Goal: Check status: Check status

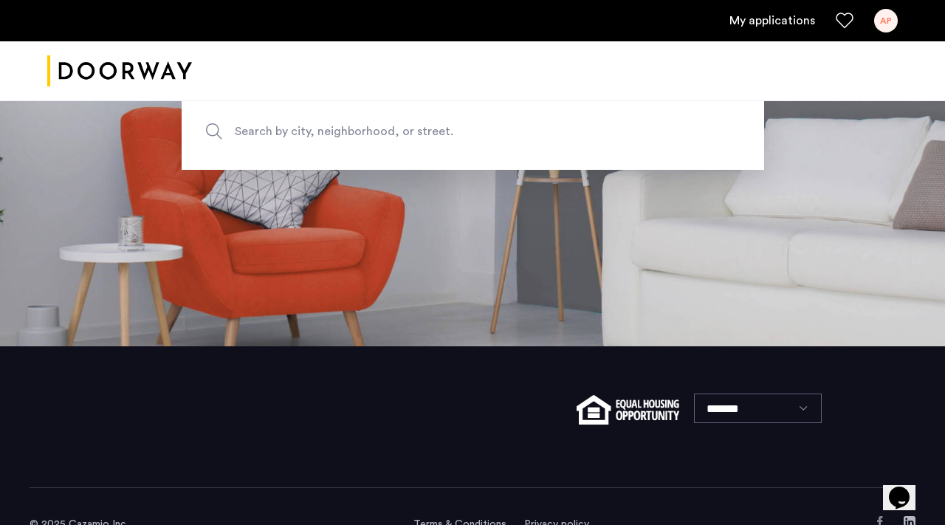
scroll to position [221, 0]
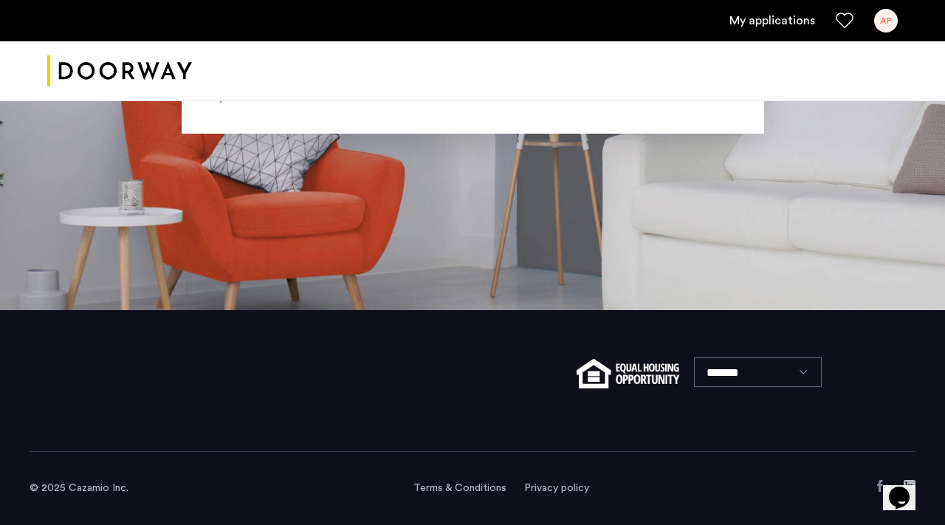
click at [788, 17] on link "My applications" at bounding box center [773, 21] width 86 height 18
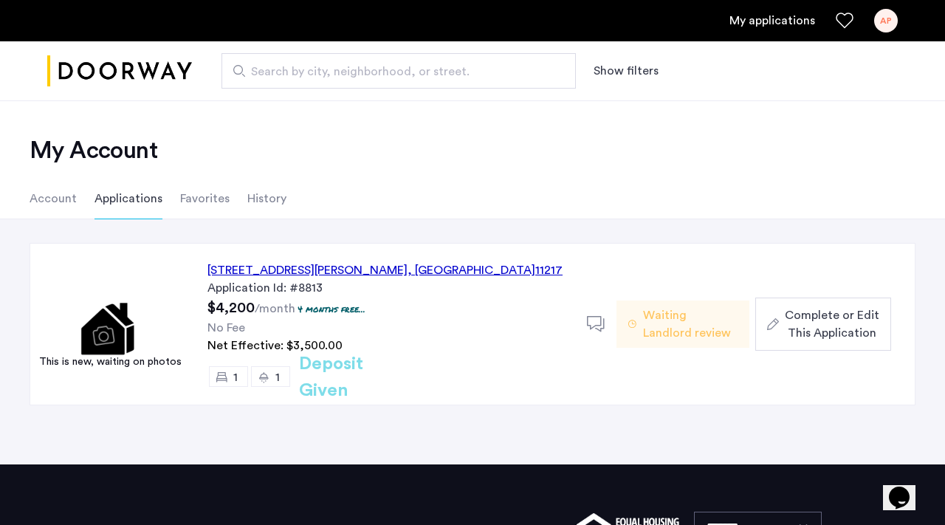
click at [356, 375] on h2 "Deposit Given" at bounding box center [357, 377] width 117 height 53
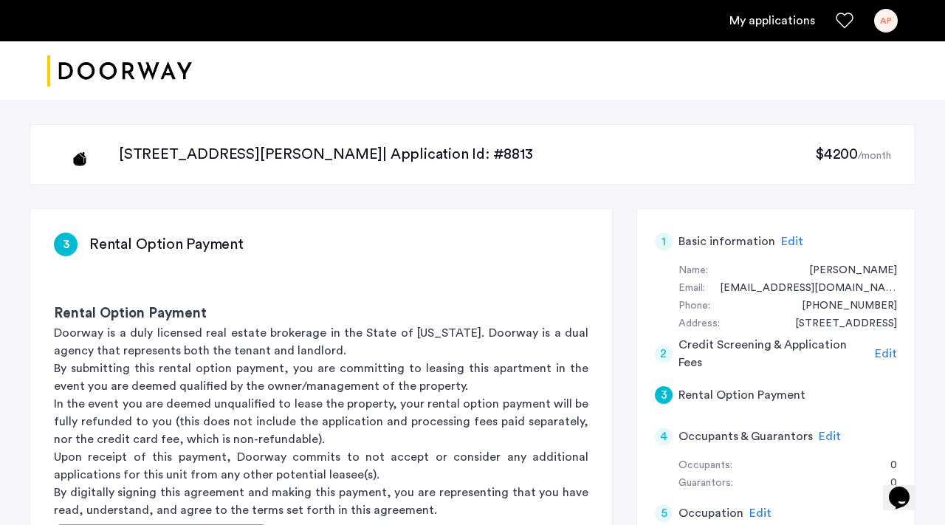
click at [885, 21] on div "AP" at bounding box center [886, 21] width 24 height 24
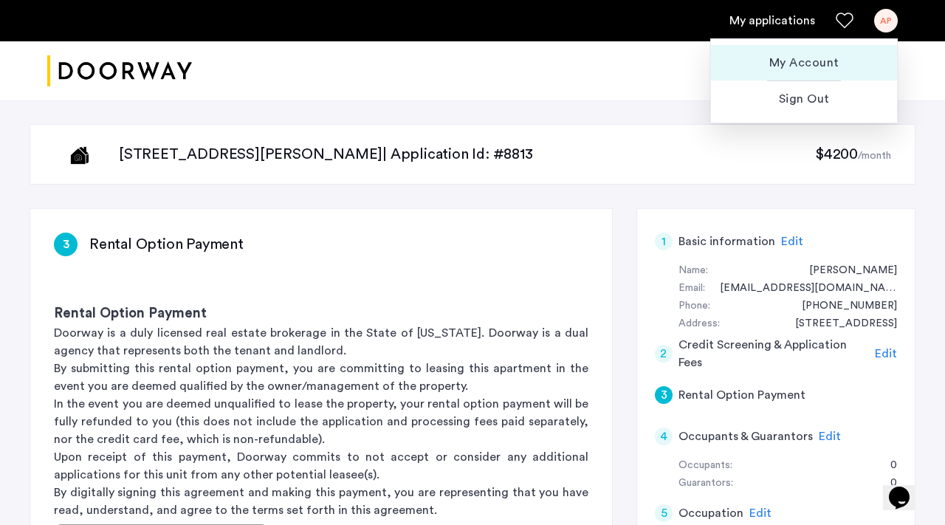
click at [803, 52] on button "My Account" at bounding box center [804, 62] width 186 height 35
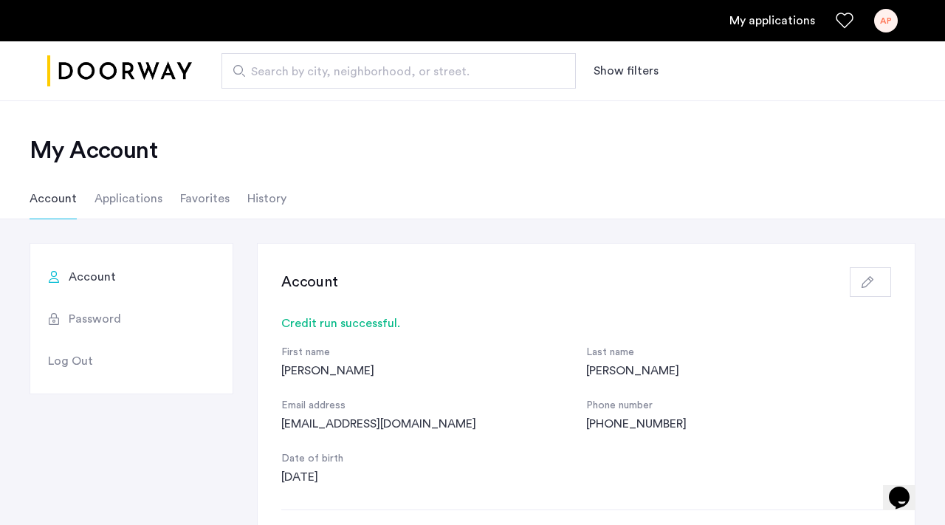
click at [145, 80] on img "Cazamio logo" at bounding box center [119, 71] width 145 height 55
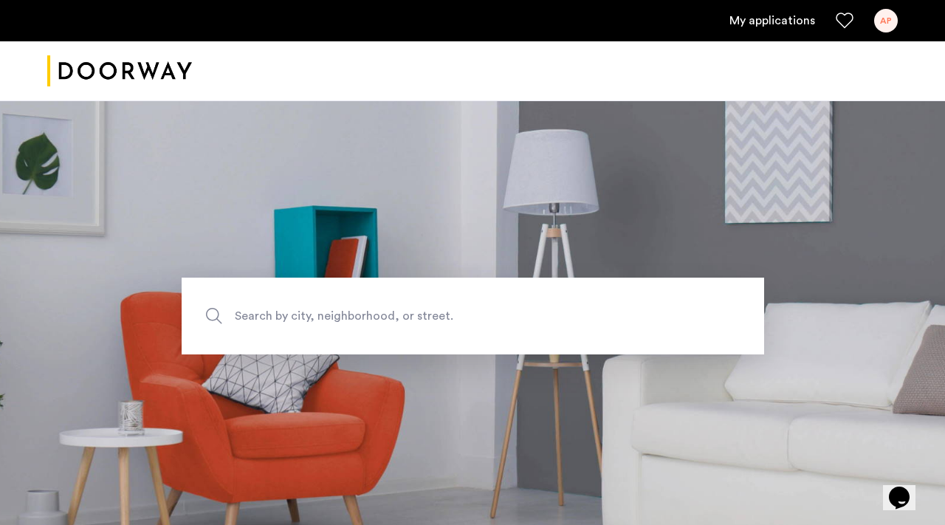
scroll to position [221, 0]
